Goal: Information Seeking & Learning: Understand process/instructions

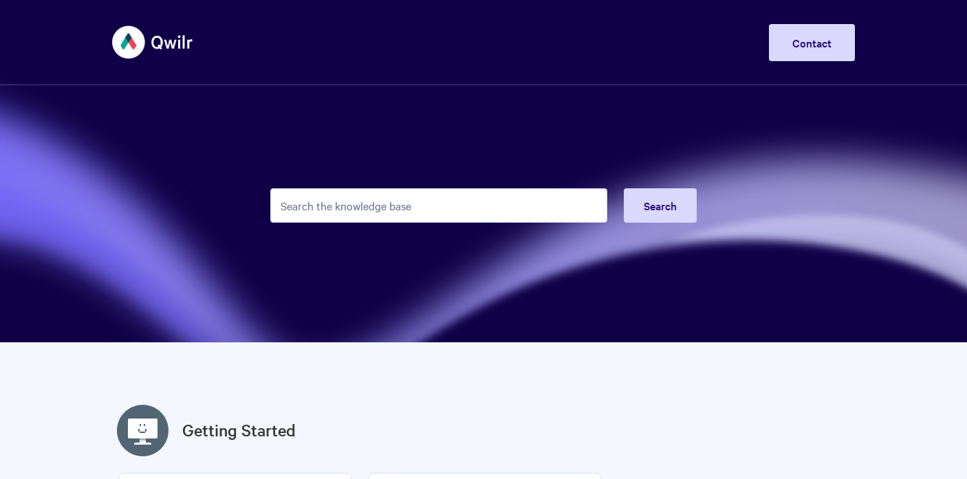
click at [342, 204] on input "Search the knowledge base" at bounding box center [438, 205] width 337 height 34
type input "cancel"
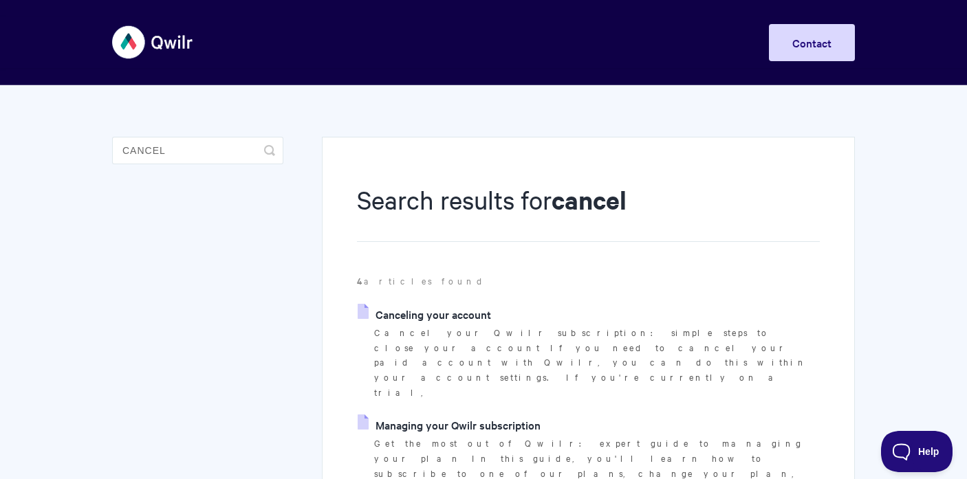
click at [423, 318] on link "Canceling your account" at bounding box center [424, 314] width 133 height 21
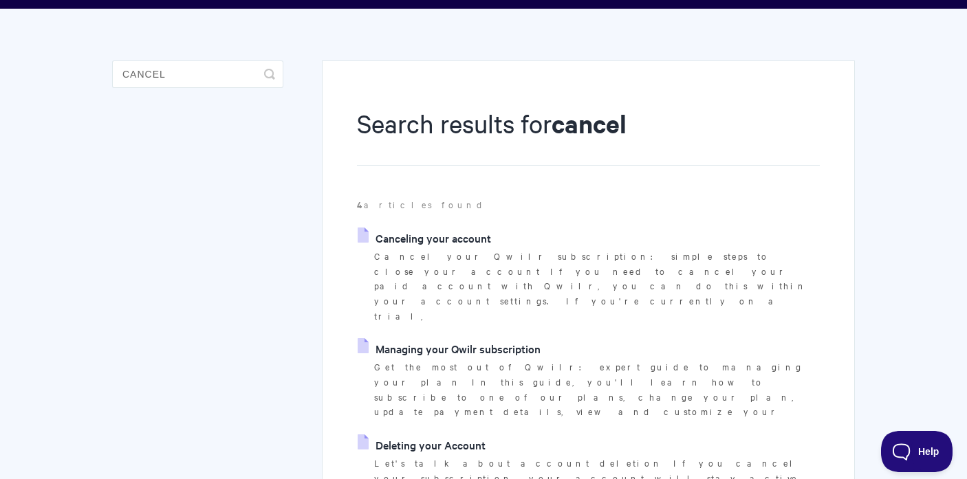
scroll to position [192, 0]
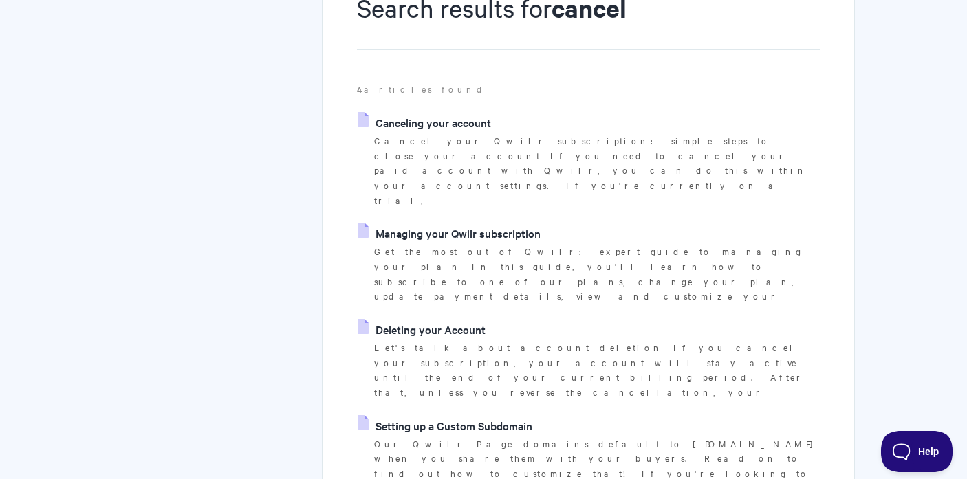
click at [415, 223] on link "Managing your Qwilr subscription" at bounding box center [449, 233] width 183 height 21
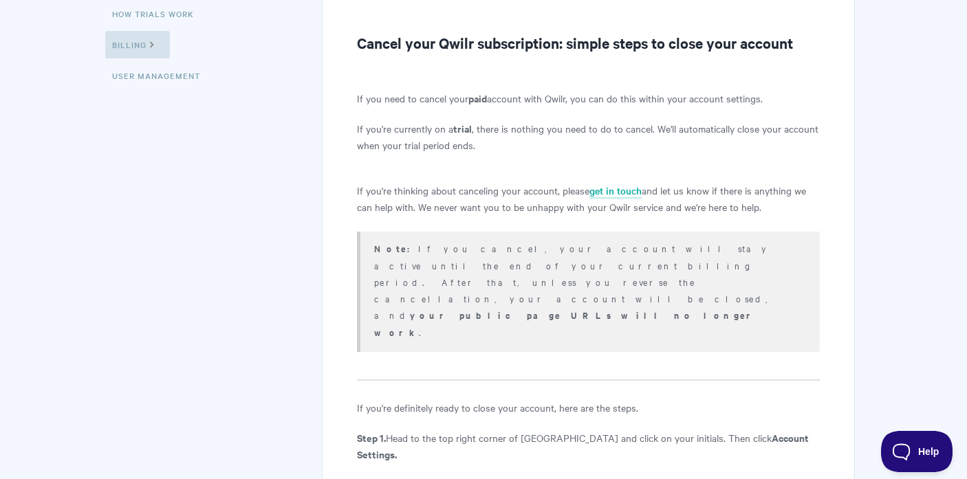
scroll to position [65, 0]
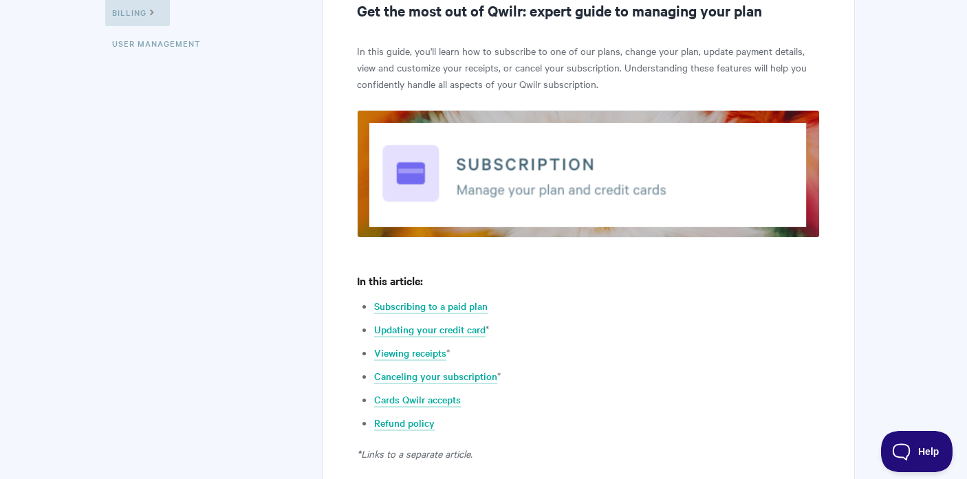
scroll to position [281, 0]
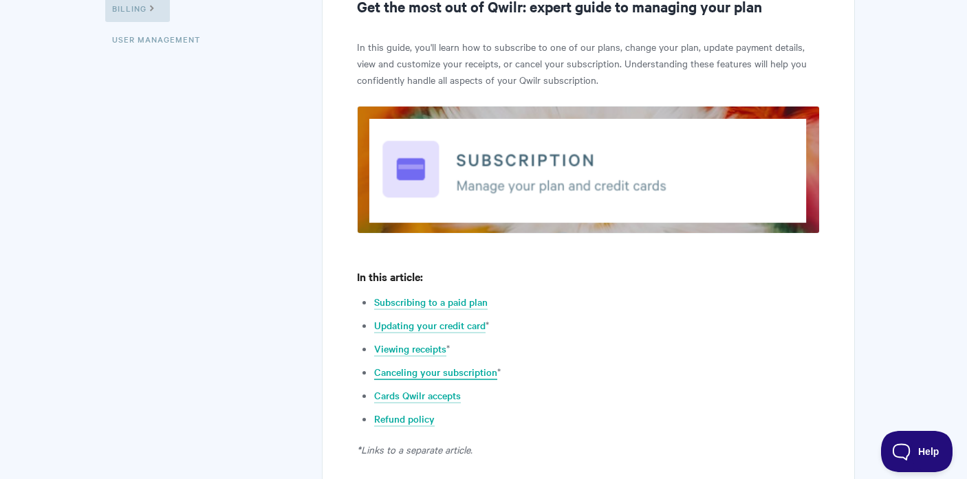
click at [394, 367] on link "Canceling your subscription" at bounding box center [435, 372] width 123 height 15
click at [389, 415] on link "Refund policy" at bounding box center [404, 419] width 61 height 15
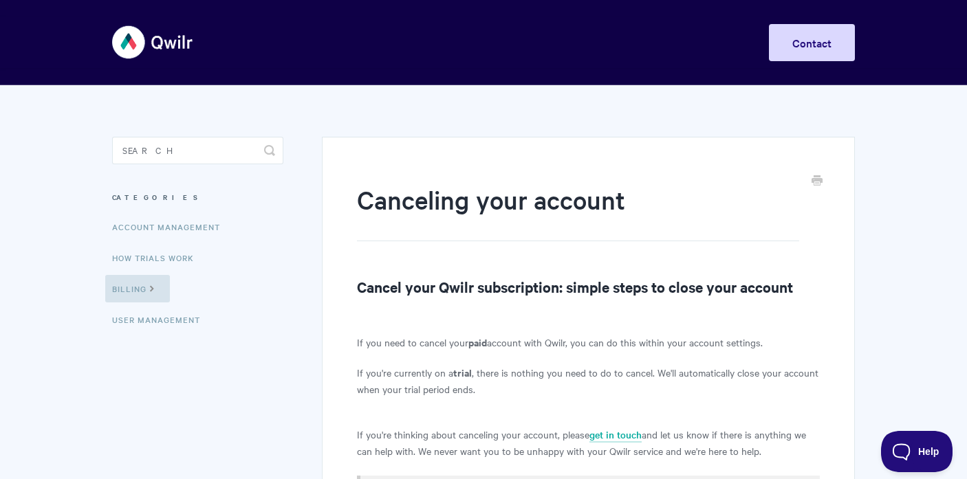
scroll to position [170, 0]
